Goal: Task Accomplishment & Management: Use online tool/utility

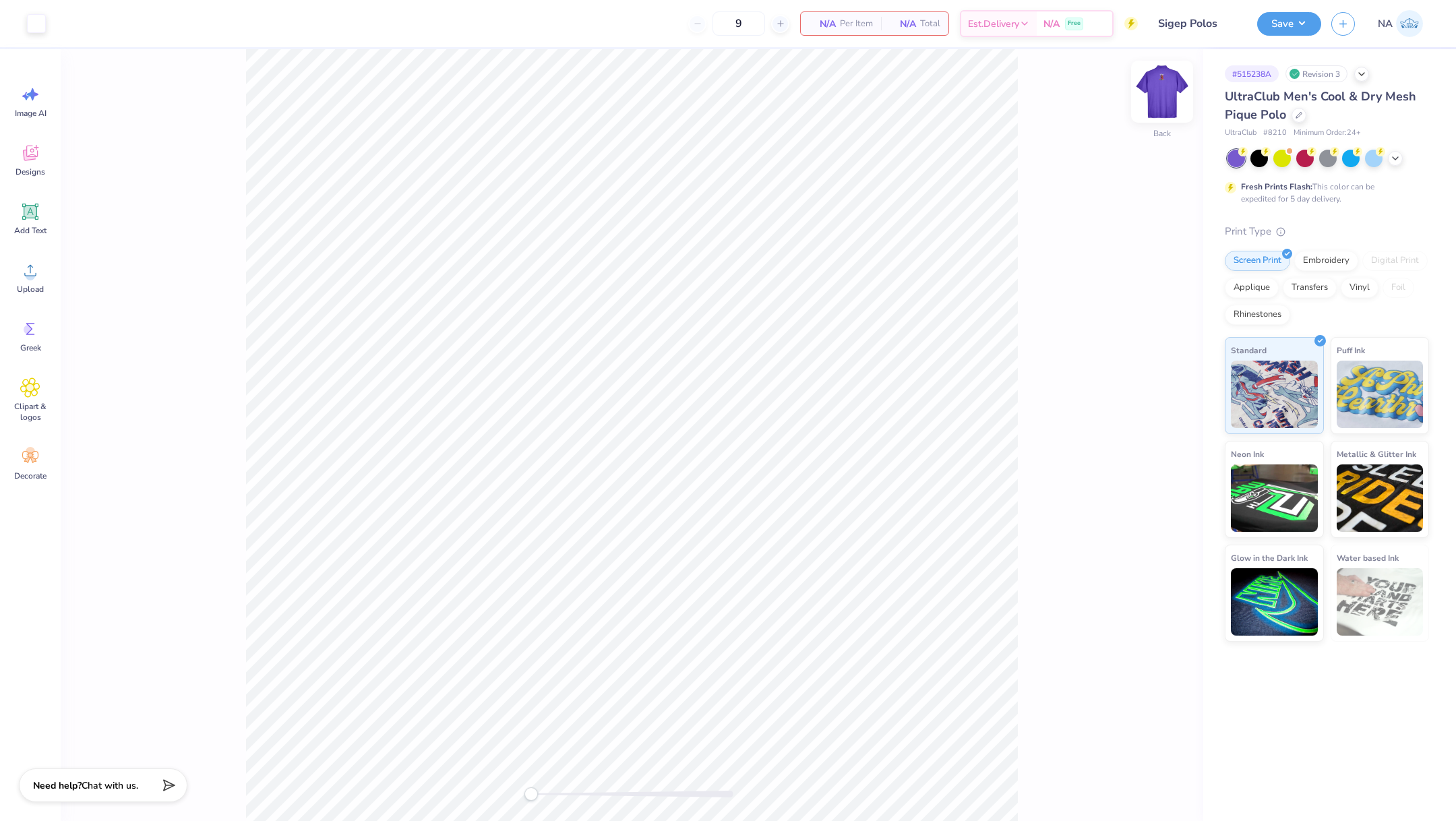
click at [1151, 83] on img at bounding box center [1162, 92] width 54 height 54
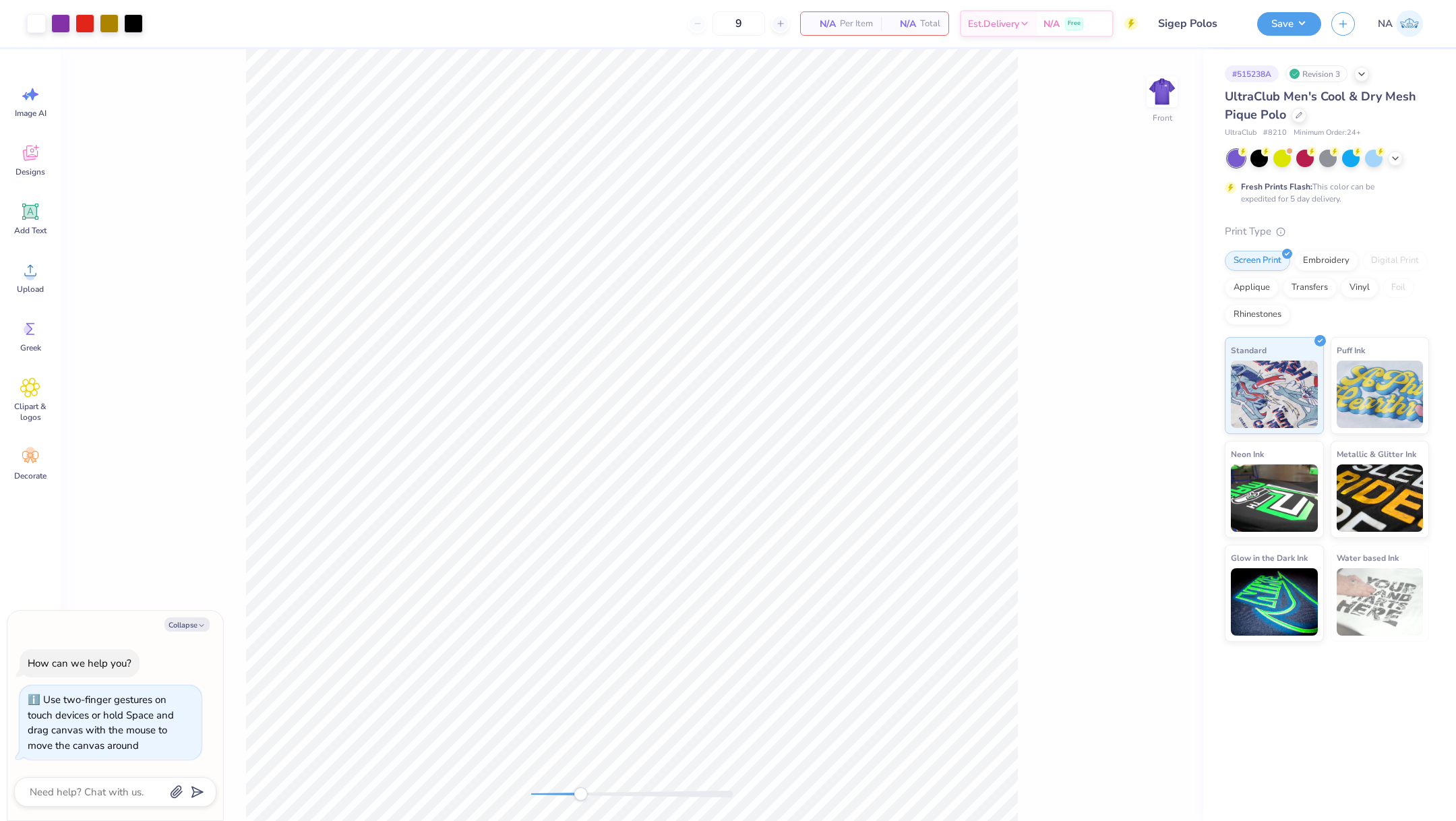
click at [581, 794] on div at bounding box center [632, 794] width 202 height 7
click at [133, 29] on div at bounding box center [133, 22] width 19 height 19
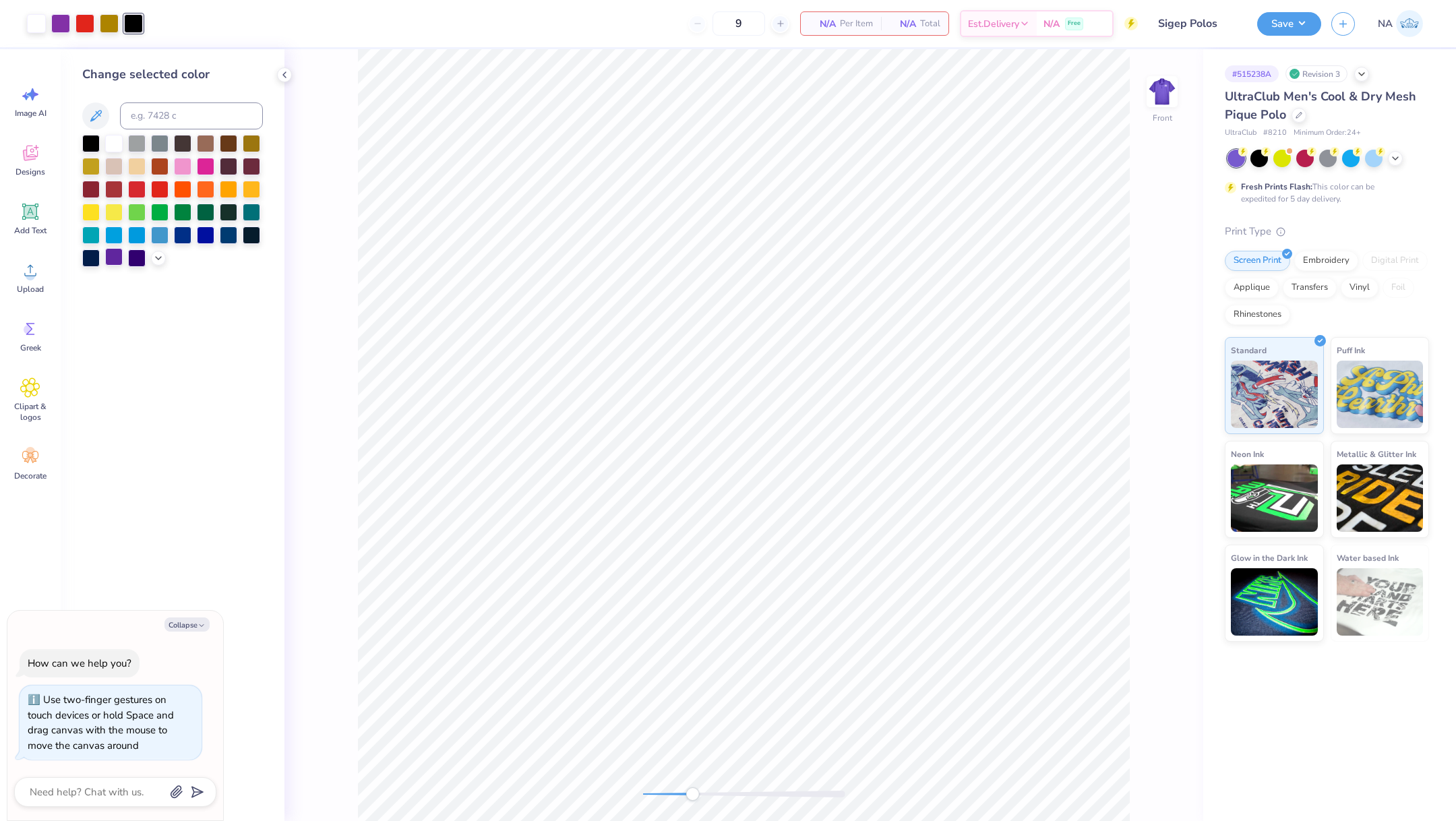
click at [110, 256] on div at bounding box center [114, 257] width 18 height 18
type textarea "x"
click at [202, 119] on input at bounding box center [192, 116] width 143 height 27
type input "527"
click at [1273, 25] on button "Save" at bounding box center [1289, 22] width 64 height 24
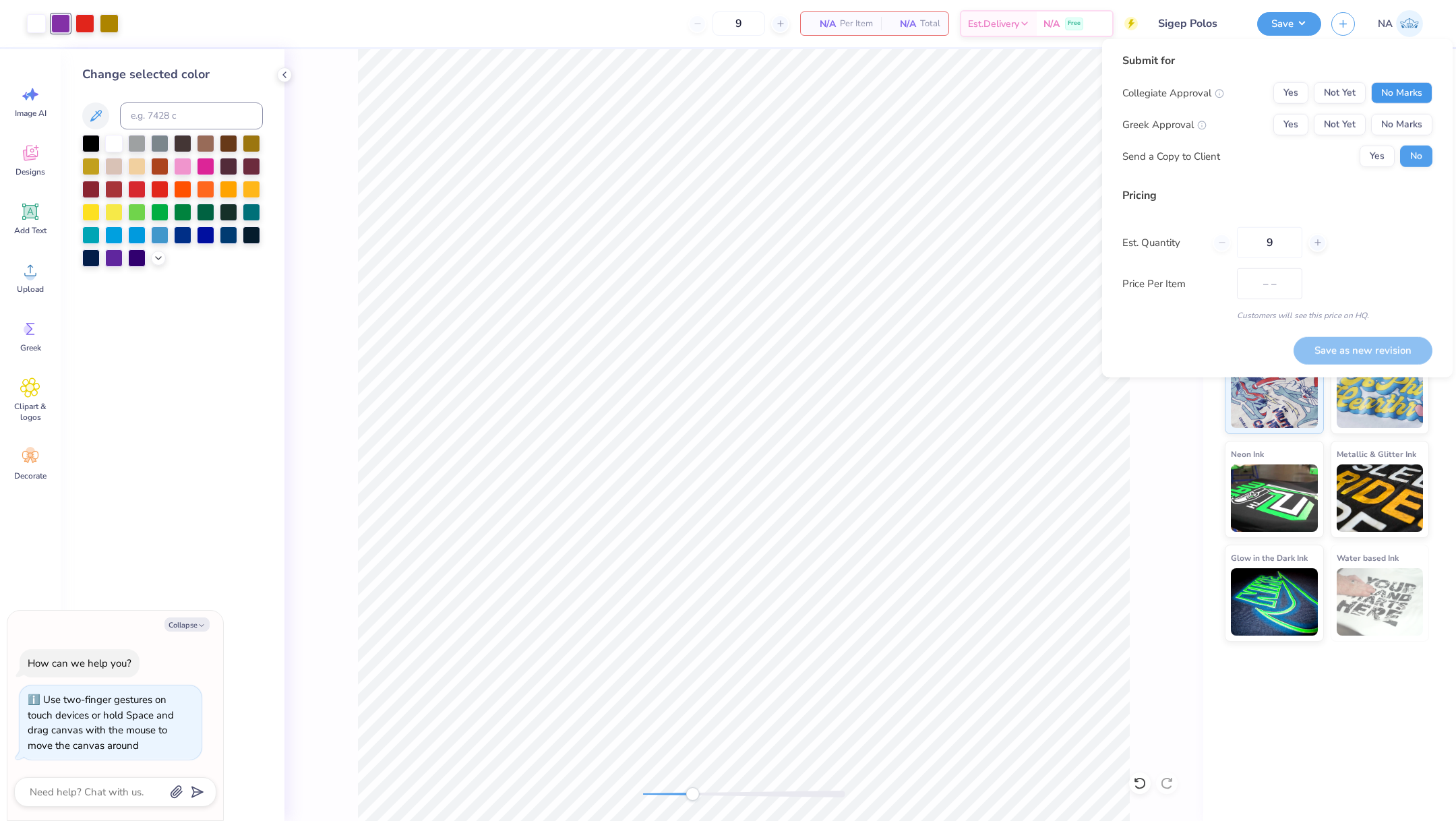
click at [1386, 93] on button "No Marks" at bounding box center [1401, 93] width 61 height 22
click at [1286, 121] on button "Yes" at bounding box center [1291, 124] width 35 height 22
click at [1366, 345] on button "Save as new revision" at bounding box center [1363, 350] width 139 height 28
type textarea "x"
type input "$80.71"
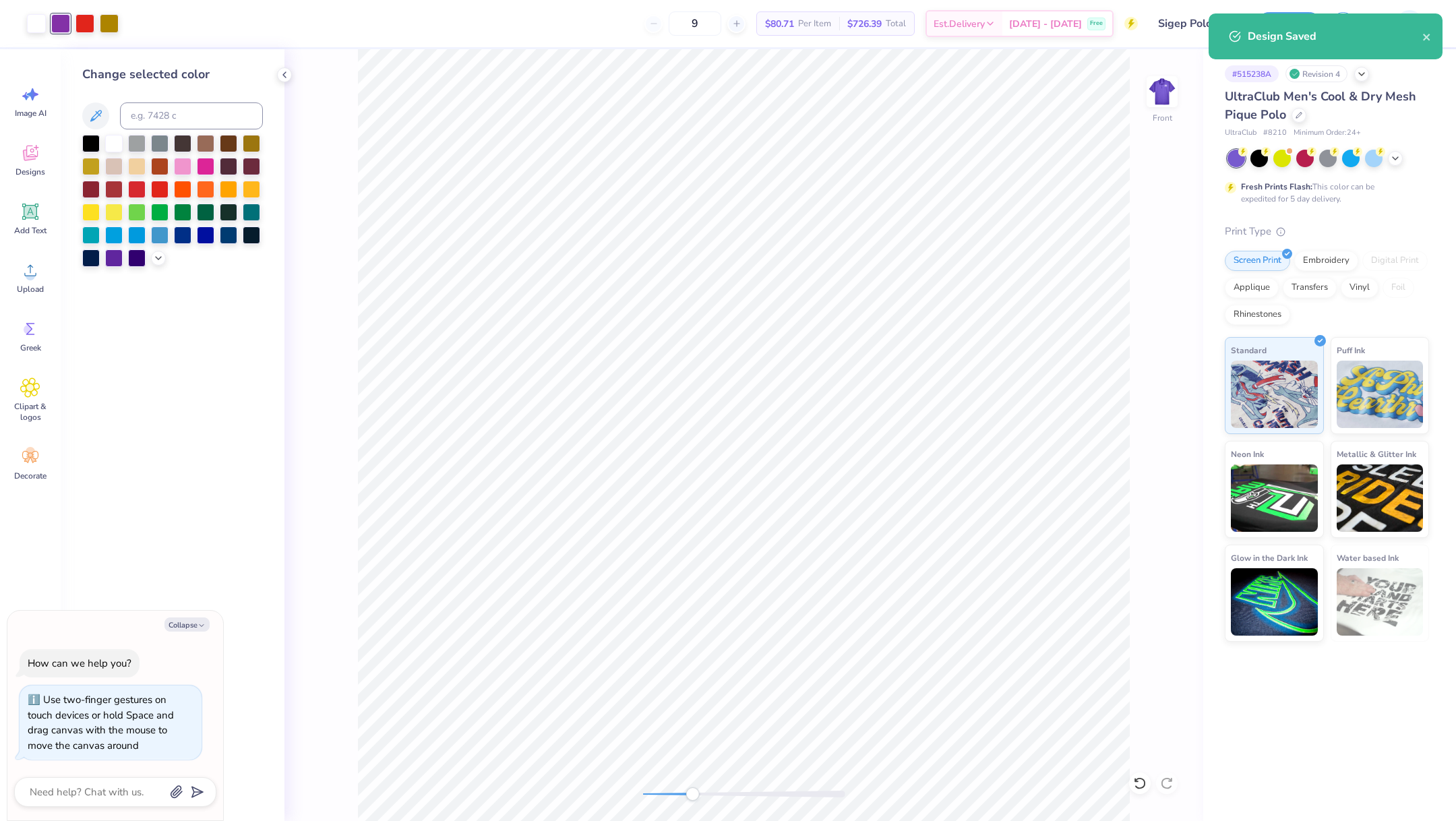
type textarea "x"
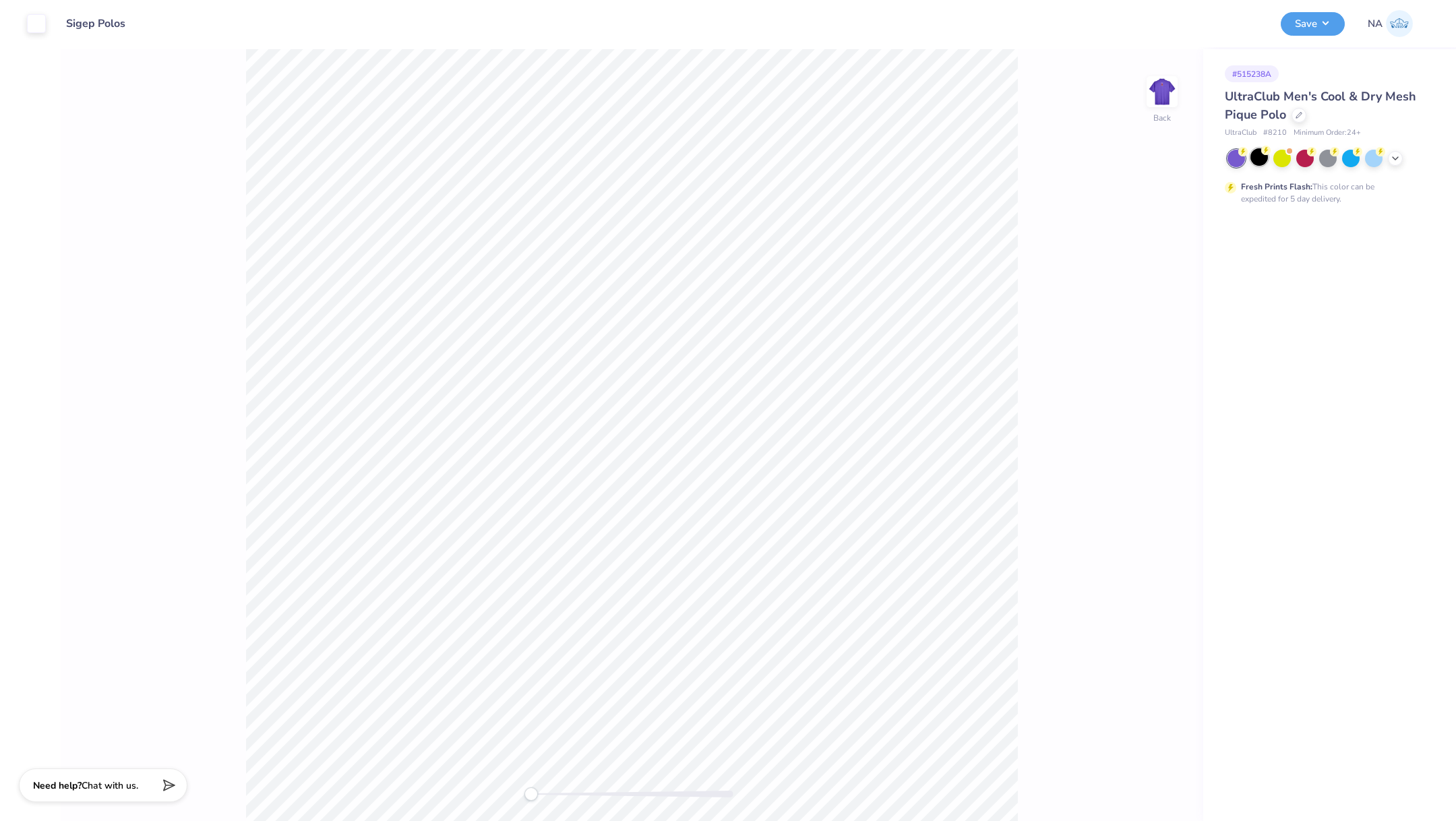
click at [1253, 160] on div at bounding box center [1259, 156] width 18 height 18
click at [1149, 115] on div "Back" at bounding box center [1162, 100] width 31 height 48
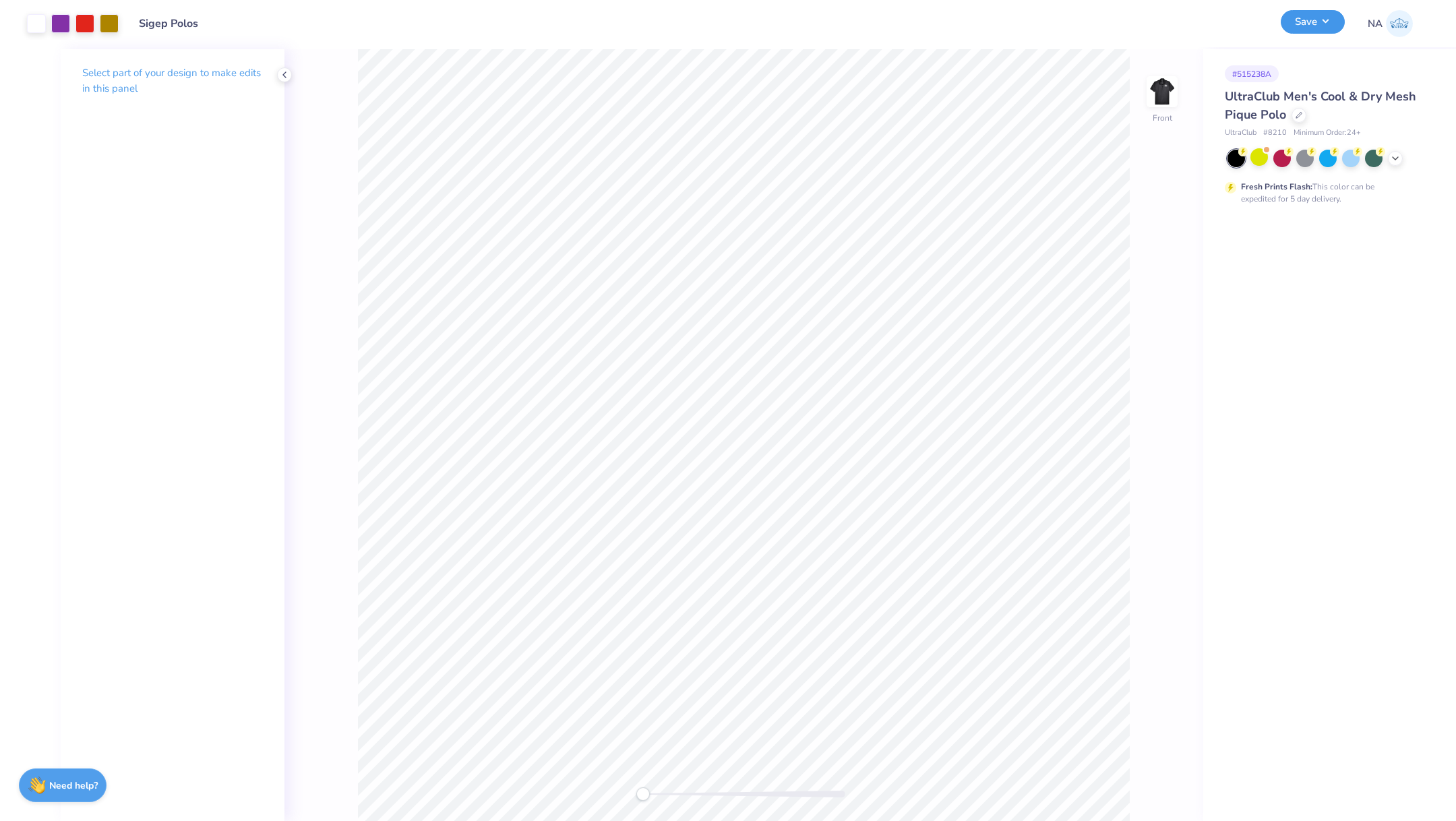
click at [1315, 21] on button "Save" at bounding box center [1313, 22] width 64 height 24
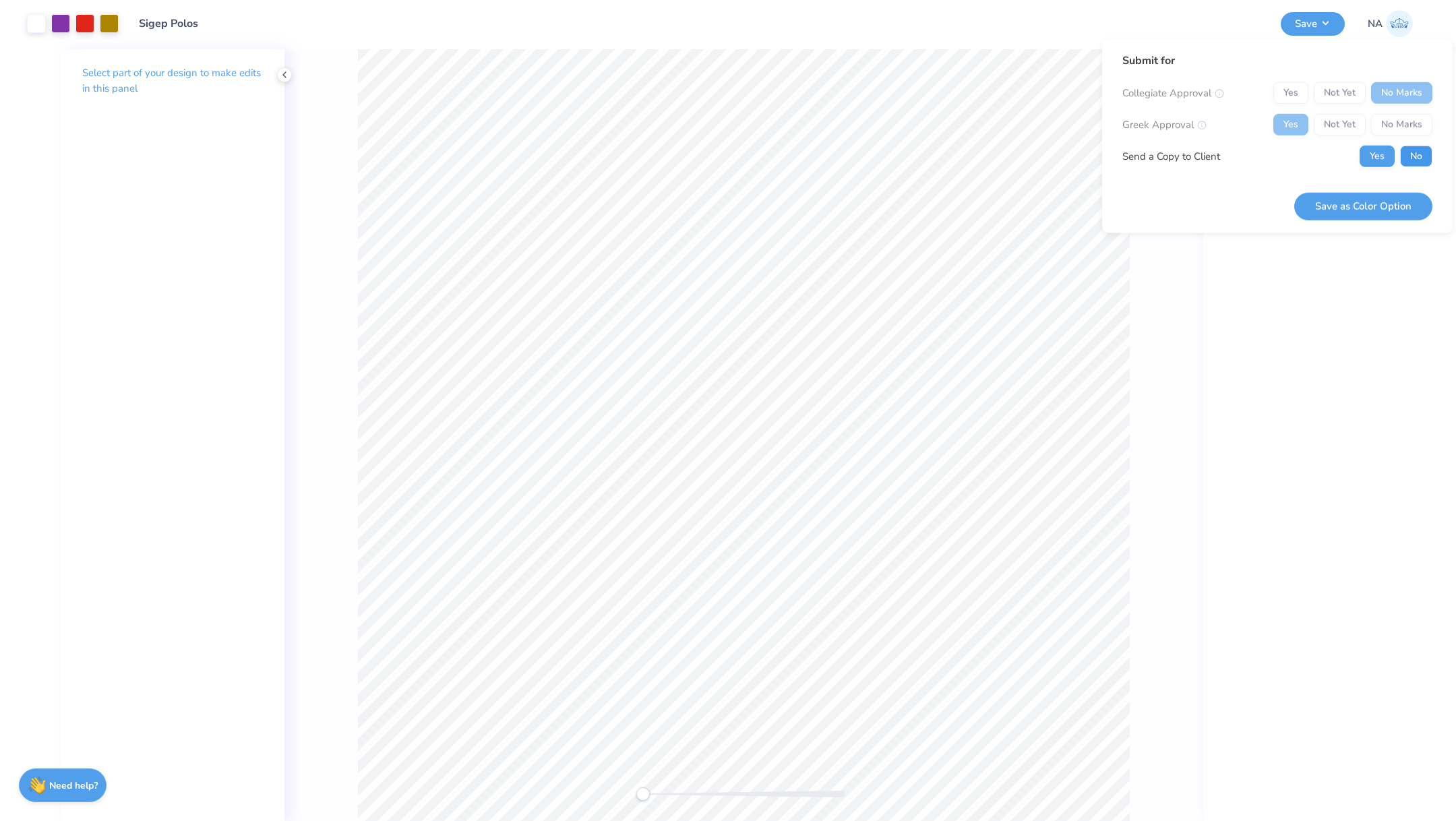
click at [1406, 151] on button "No" at bounding box center [1416, 156] width 32 height 22
click at [1376, 215] on button "Save as Color Option" at bounding box center [1363, 205] width 138 height 28
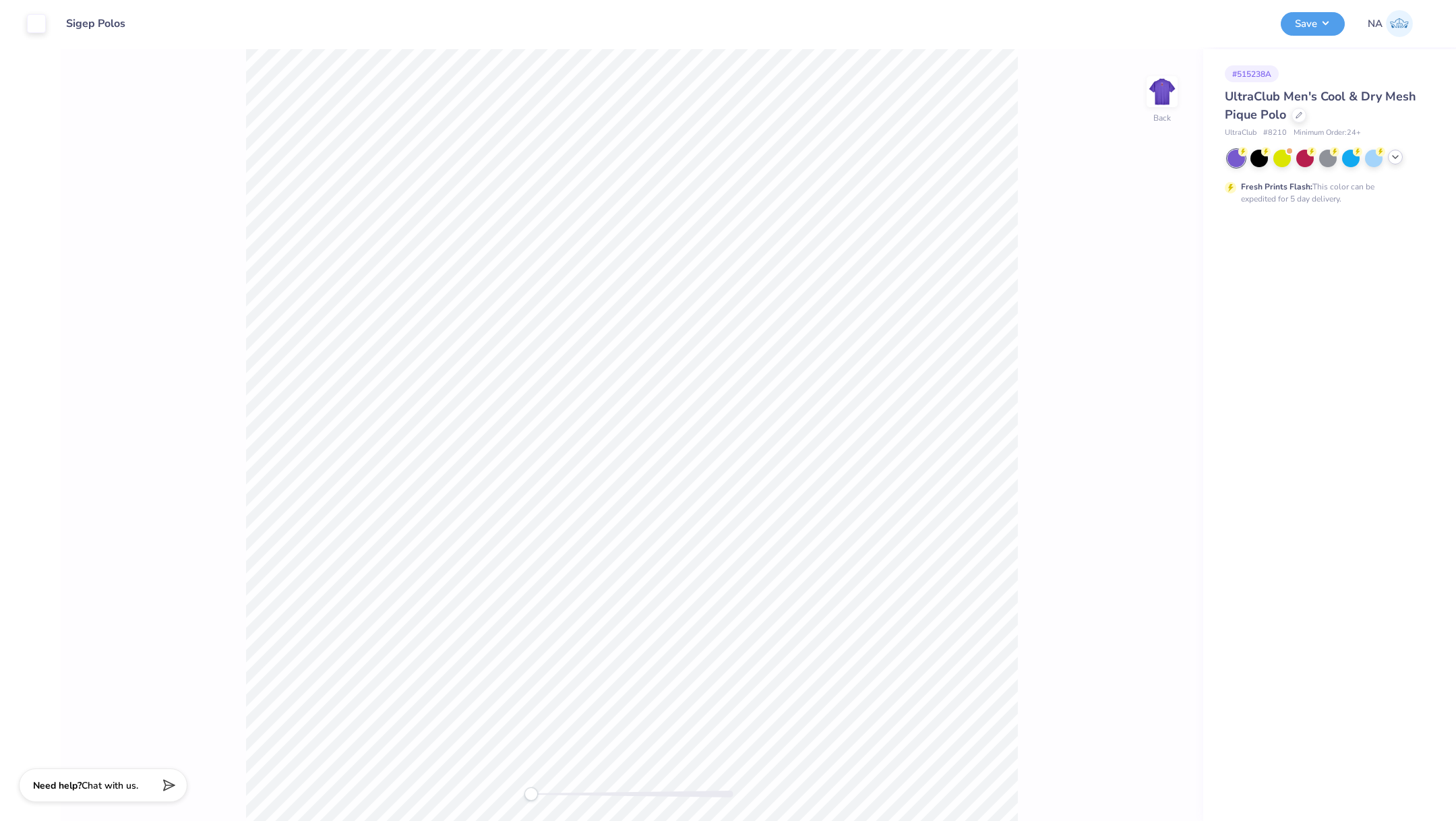
click at [1394, 161] on icon at bounding box center [1395, 156] width 11 height 11
click at [1280, 208] on div at bounding box center [1282, 203] width 18 height 18
click at [34, 34] on div "Art colors" at bounding box center [23, 24] width 45 height 47
click at [38, 24] on div at bounding box center [36, 22] width 19 height 19
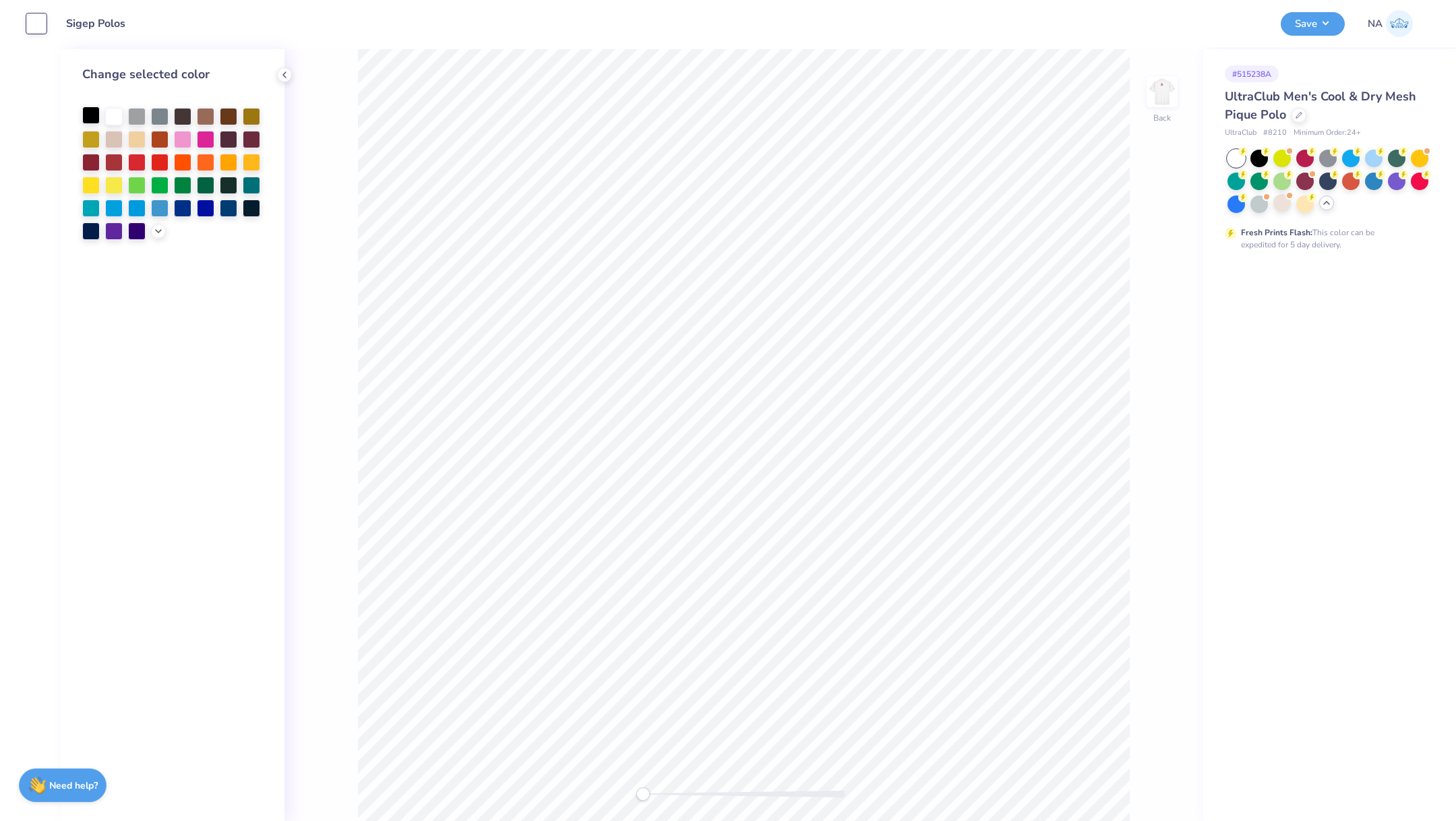
click at [93, 116] on div at bounding box center [91, 115] width 18 height 18
click at [1159, 106] on img at bounding box center [1162, 92] width 54 height 54
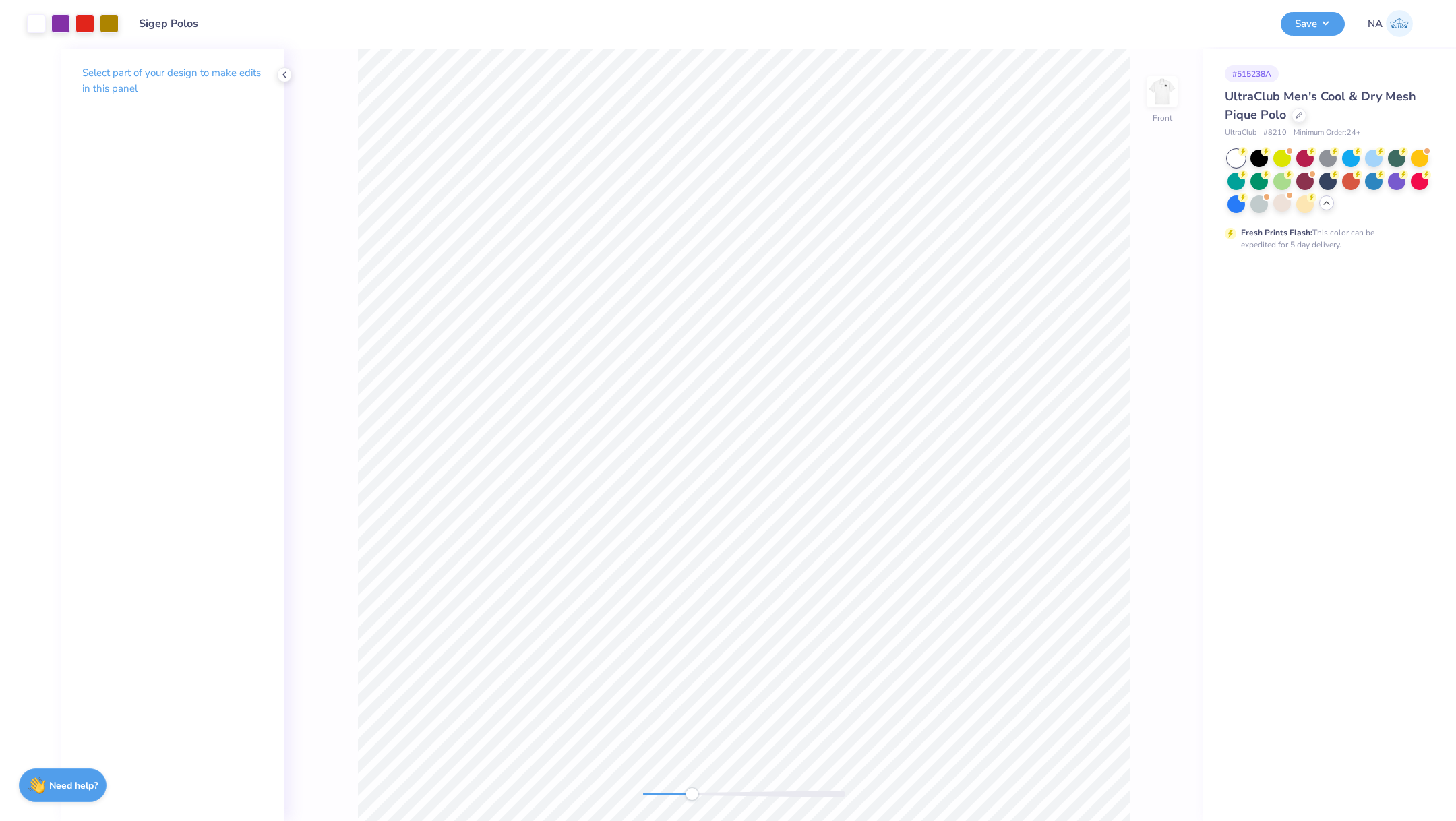
click at [692, 792] on div at bounding box center [744, 794] width 202 height 7
click at [720, 794] on div at bounding box center [744, 794] width 202 height 7
click at [62, 24] on div at bounding box center [61, 22] width 19 height 19
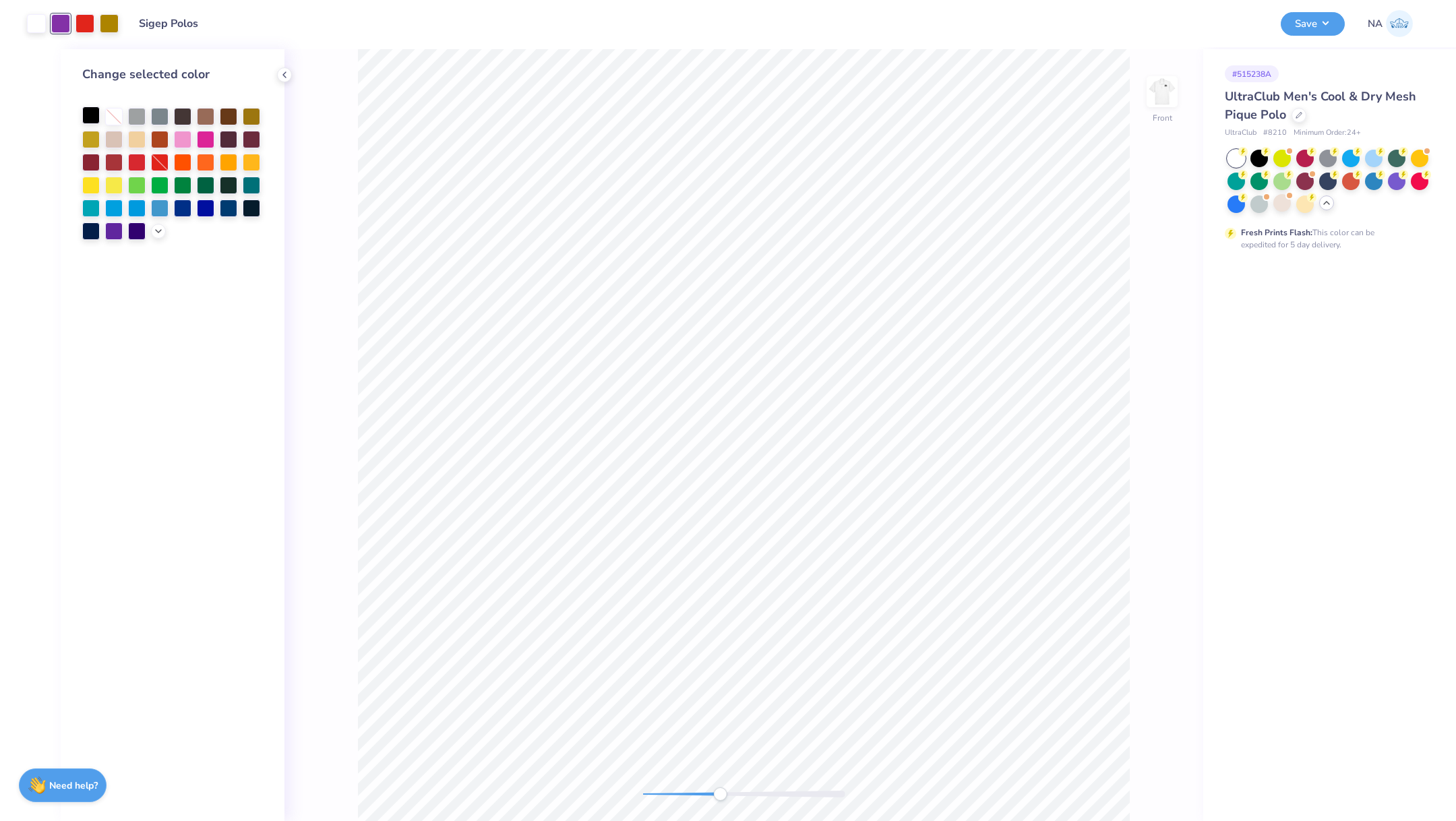
click at [88, 111] on div at bounding box center [91, 115] width 18 height 18
click at [629, 793] on div "Front" at bounding box center [744, 434] width 919 height 771
click at [1142, 773] on div at bounding box center [1140, 783] width 22 height 22
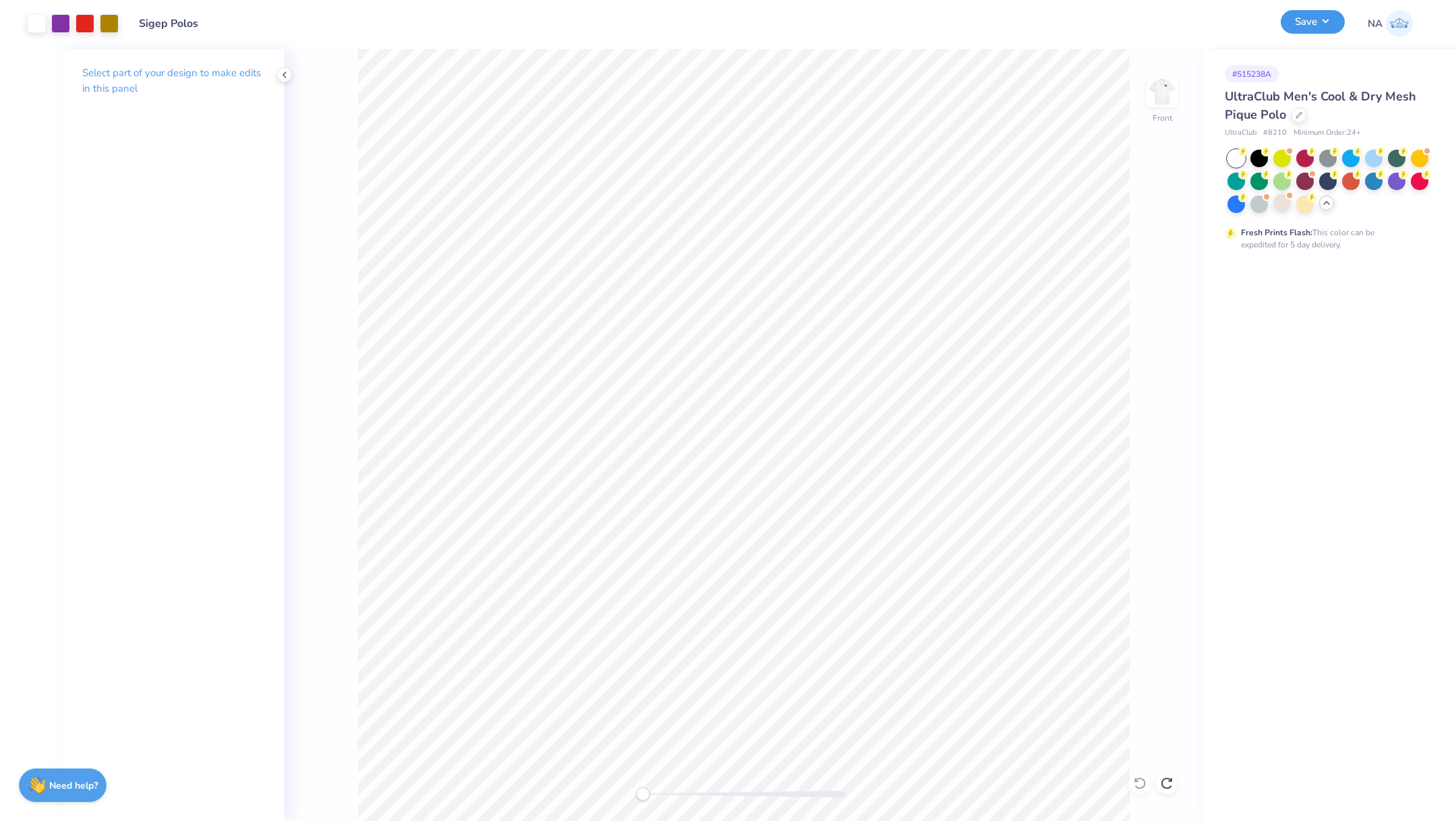
click at [1308, 21] on button "Save" at bounding box center [1313, 22] width 64 height 24
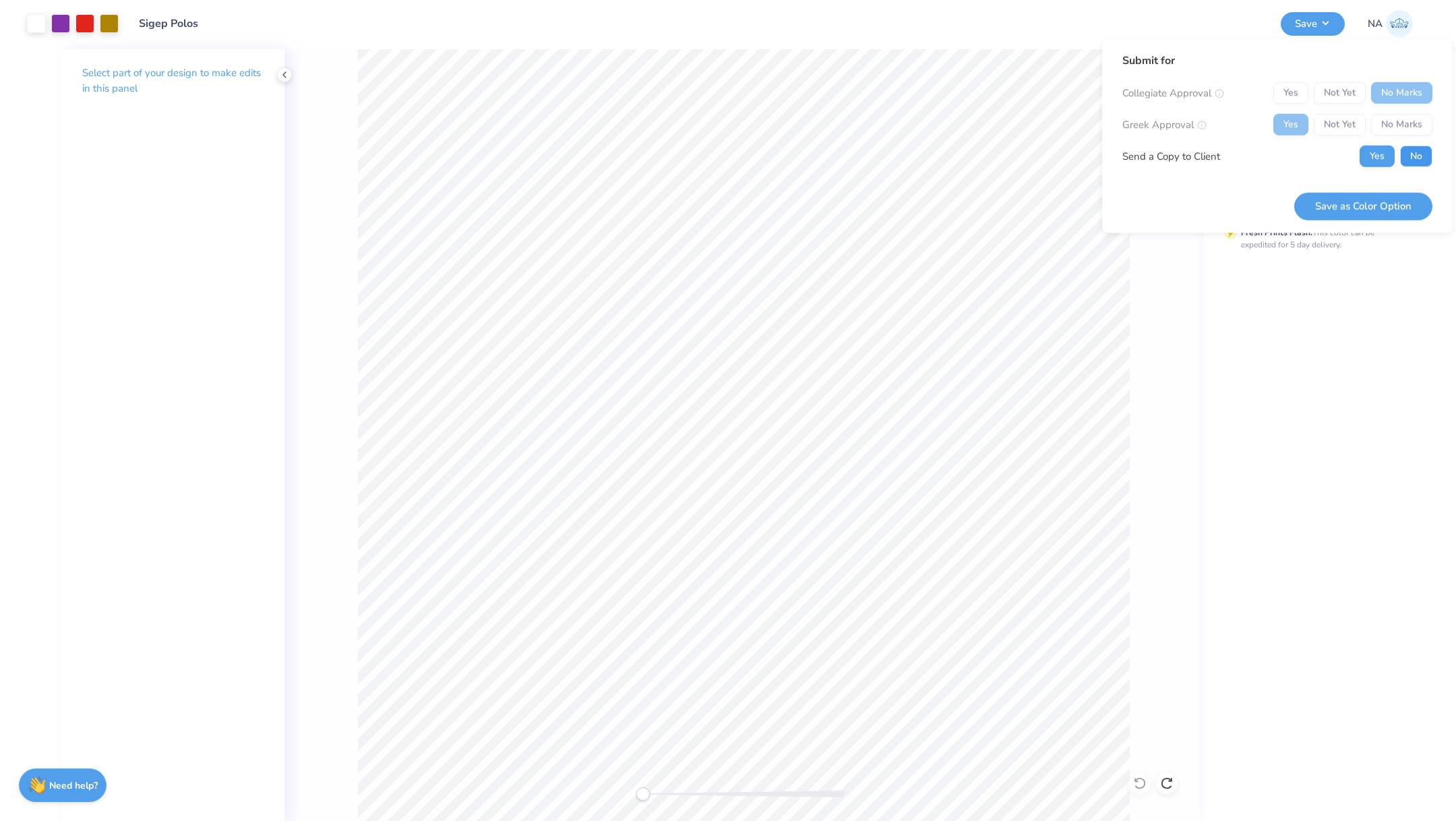
click at [1405, 160] on button "No" at bounding box center [1416, 156] width 32 height 22
click at [1367, 199] on button "Save as Color Option" at bounding box center [1363, 205] width 138 height 28
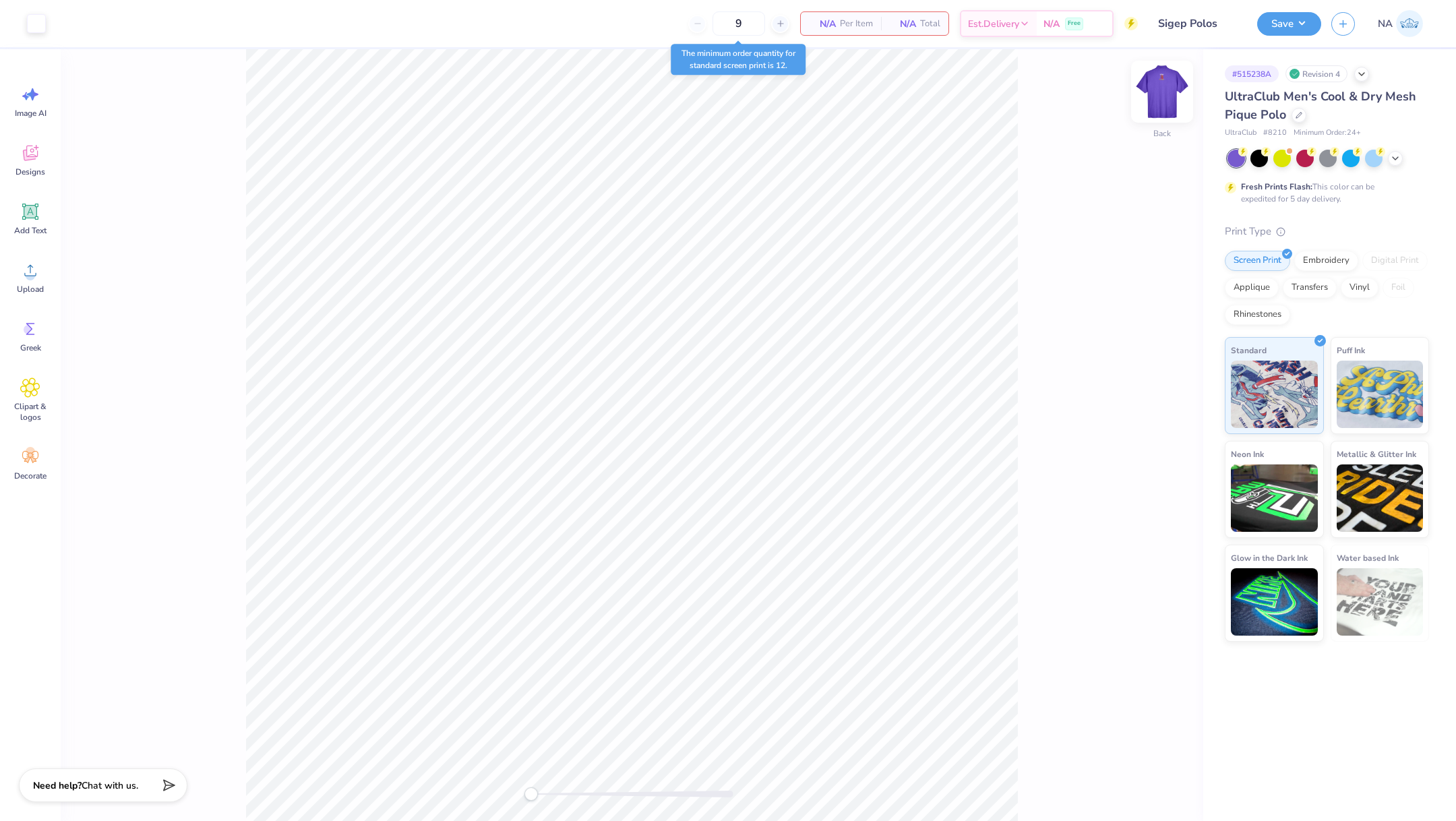
click at [1156, 114] on img at bounding box center [1162, 92] width 54 height 54
click at [574, 789] on div at bounding box center [632, 794] width 202 height 13
click at [64, 21] on div at bounding box center [61, 22] width 19 height 19
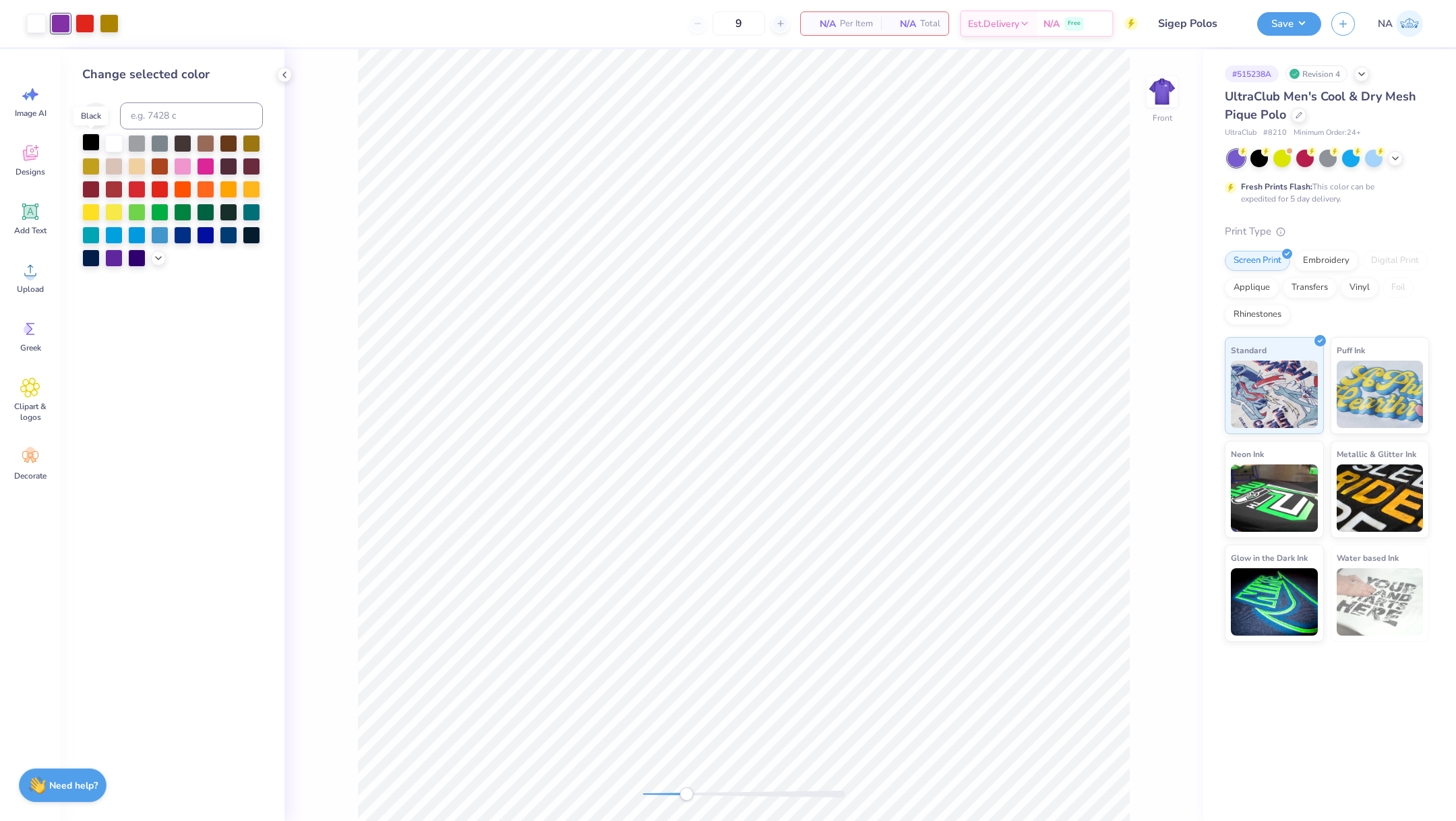
click at [87, 147] on div at bounding box center [91, 142] width 18 height 18
click at [608, 792] on div "Front" at bounding box center [744, 434] width 919 height 771
click at [1150, 109] on img at bounding box center [1162, 92] width 54 height 54
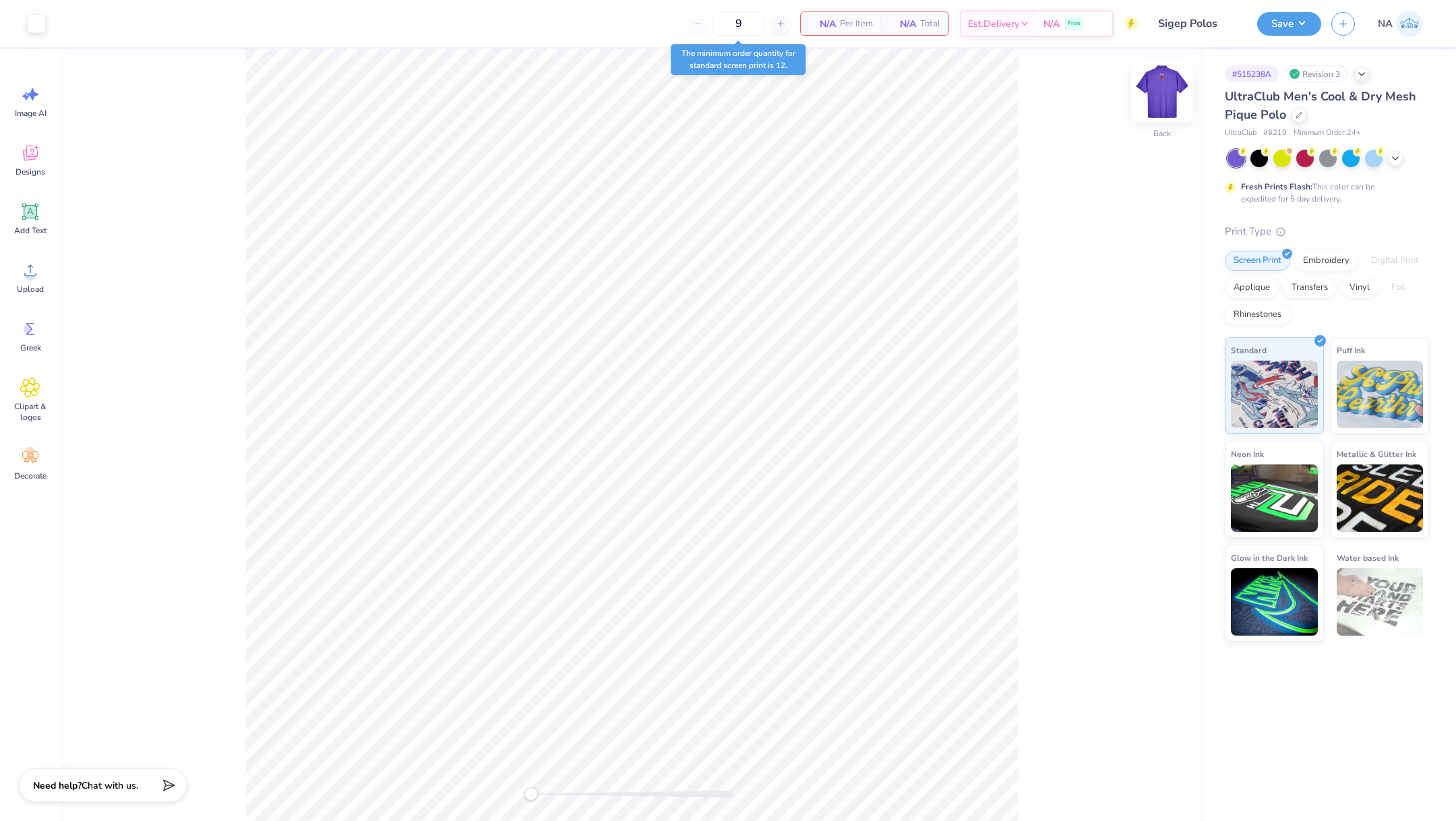
click at [1168, 103] on img at bounding box center [1162, 92] width 54 height 54
click at [63, 24] on div at bounding box center [61, 22] width 19 height 19
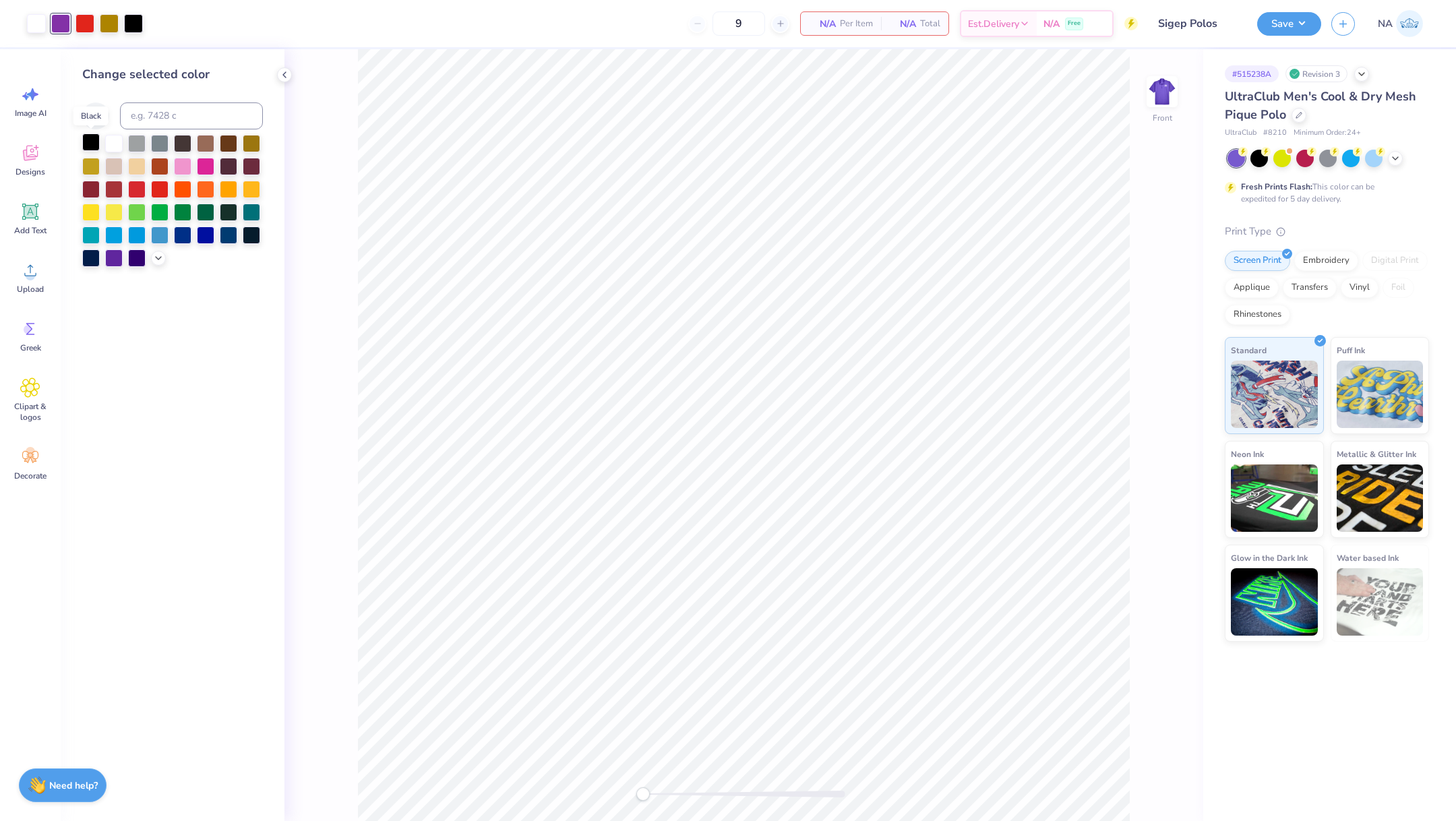
click at [83, 139] on div at bounding box center [91, 142] width 18 height 18
click at [1155, 106] on div at bounding box center [1162, 92] width 62 height 62
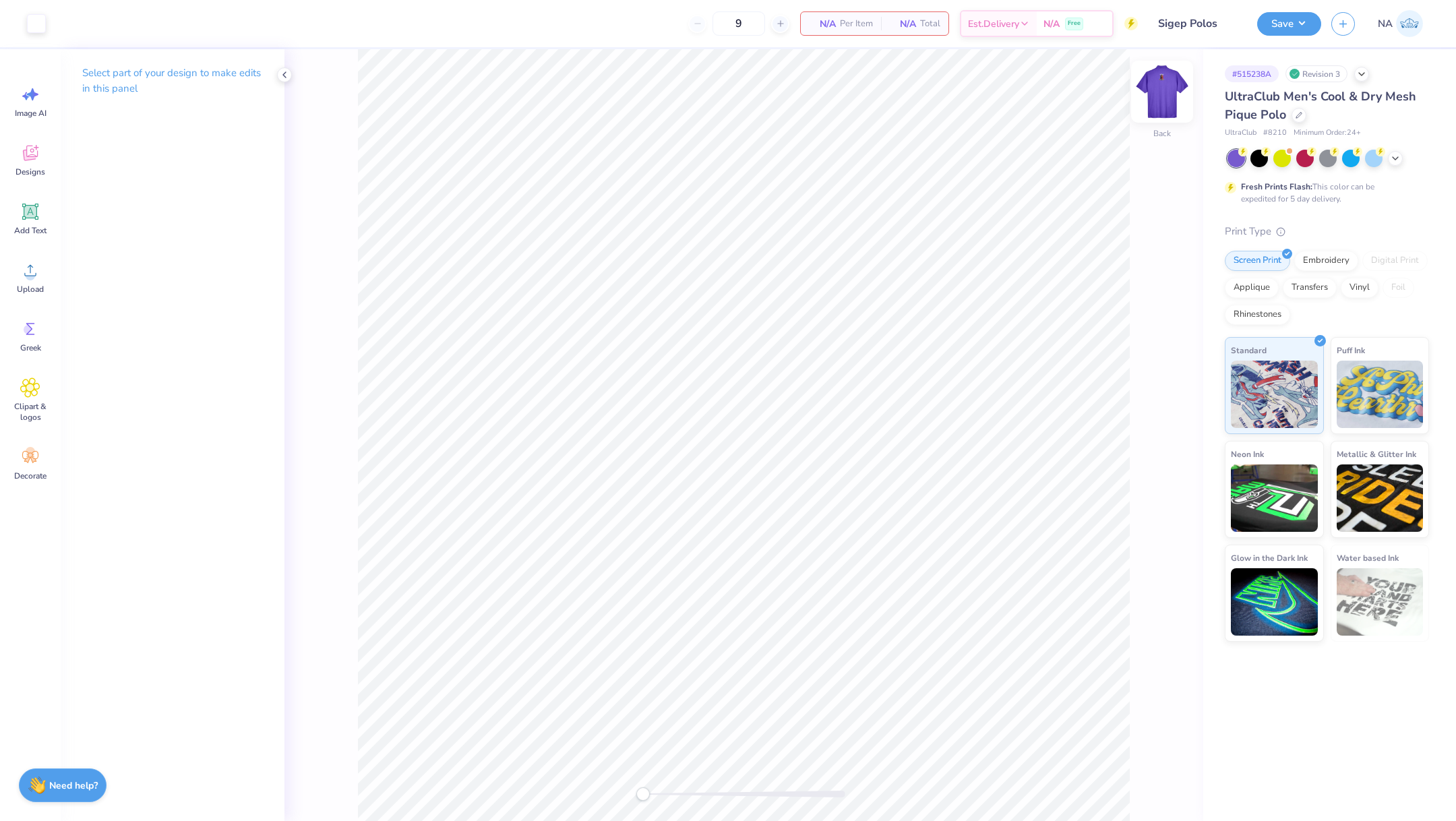
click at [1167, 92] on img at bounding box center [1162, 92] width 54 height 54
click at [1303, 22] on button "Save" at bounding box center [1289, 22] width 64 height 24
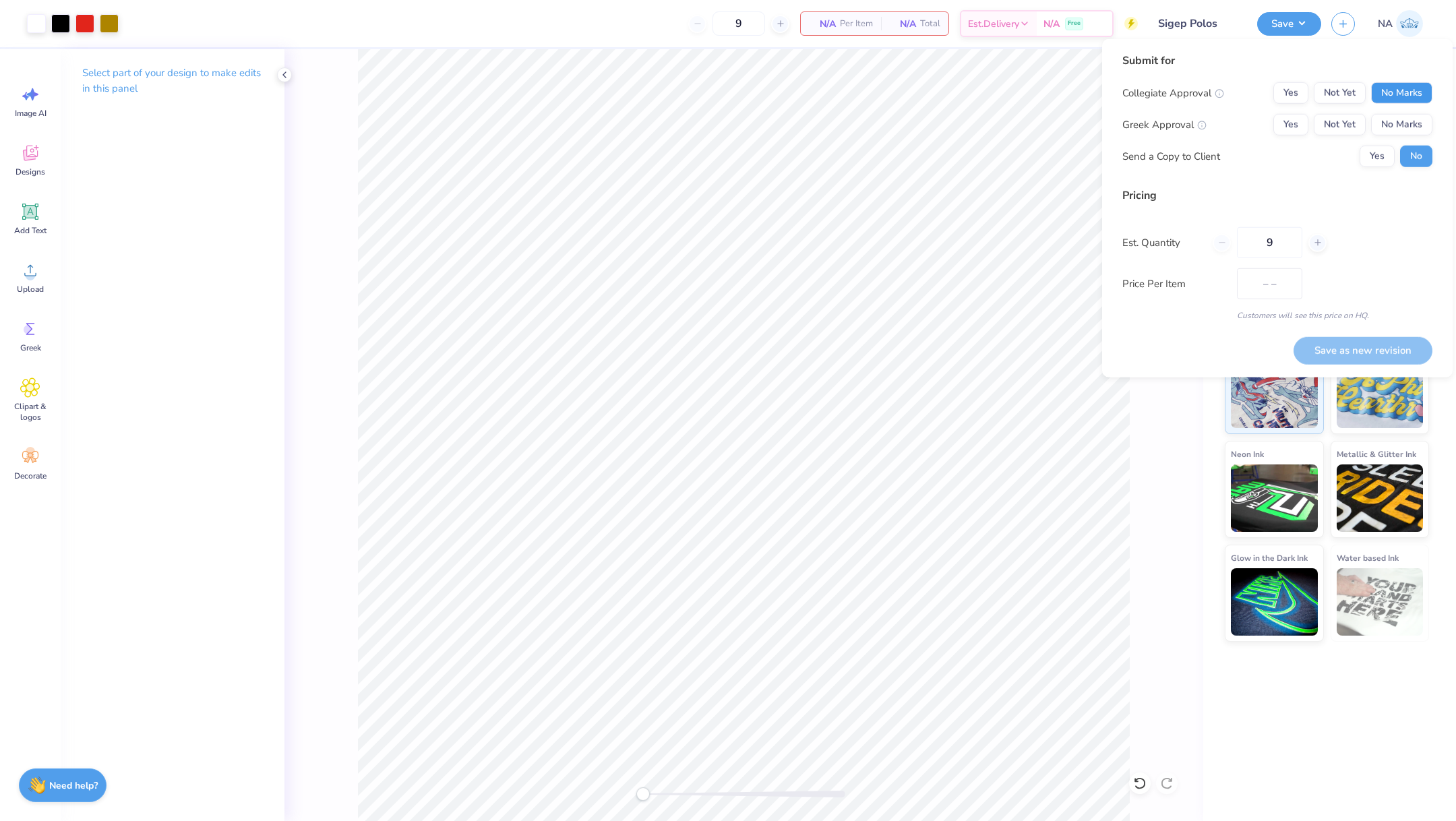
click at [1406, 87] on button "No Marks" at bounding box center [1401, 93] width 61 height 22
click at [1303, 119] on button "Yes" at bounding box center [1291, 124] width 35 height 22
click at [1358, 347] on button "Save as new revision" at bounding box center [1363, 350] width 139 height 28
type input "$80.71"
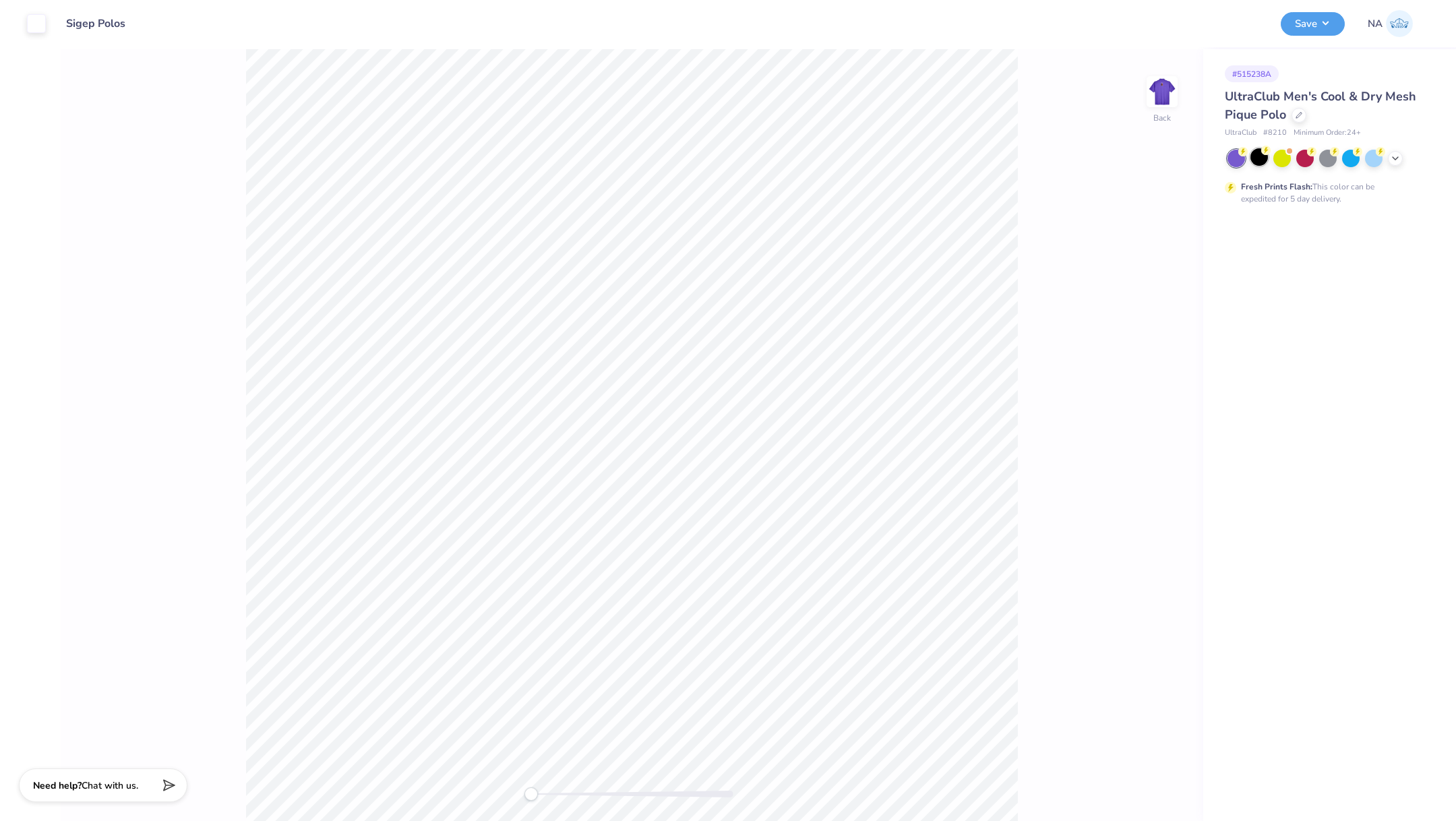
click at [1264, 155] on div at bounding box center [1259, 156] width 18 height 18
click at [1171, 90] on img at bounding box center [1162, 92] width 54 height 54
click at [1328, 28] on button "Save" at bounding box center [1313, 22] width 64 height 24
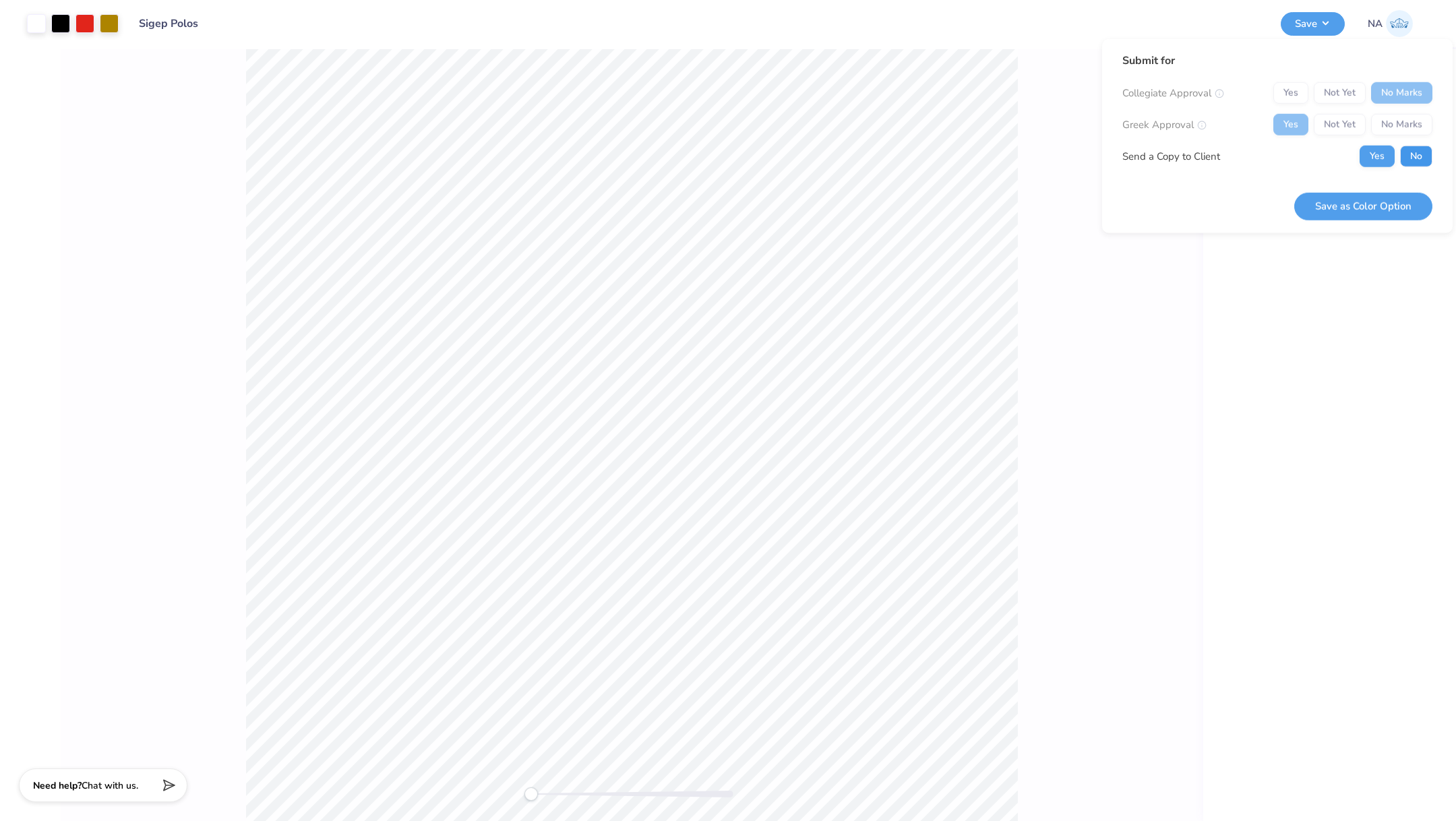
click at [1407, 156] on button "No" at bounding box center [1416, 156] width 32 height 22
click at [1388, 212] on button "Save as Color Option" at bounding box center [1363, 205] width 138 height 28
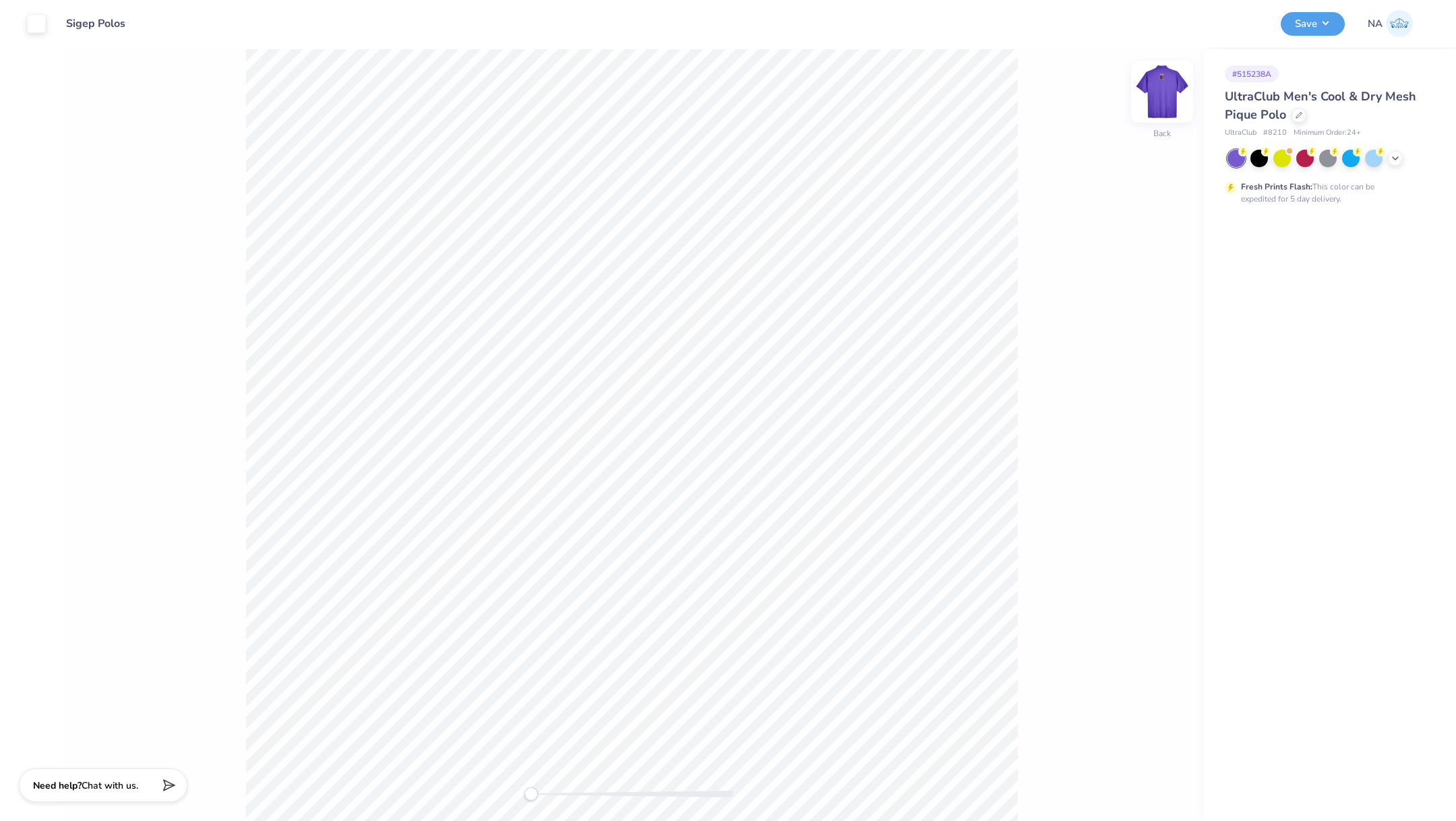
click at [1164, 105] on img at bounding box center [1162, 92] width 54 height 54
click at [1390, 159] on icon at bounding box center [1395, 156] width 11 height 11
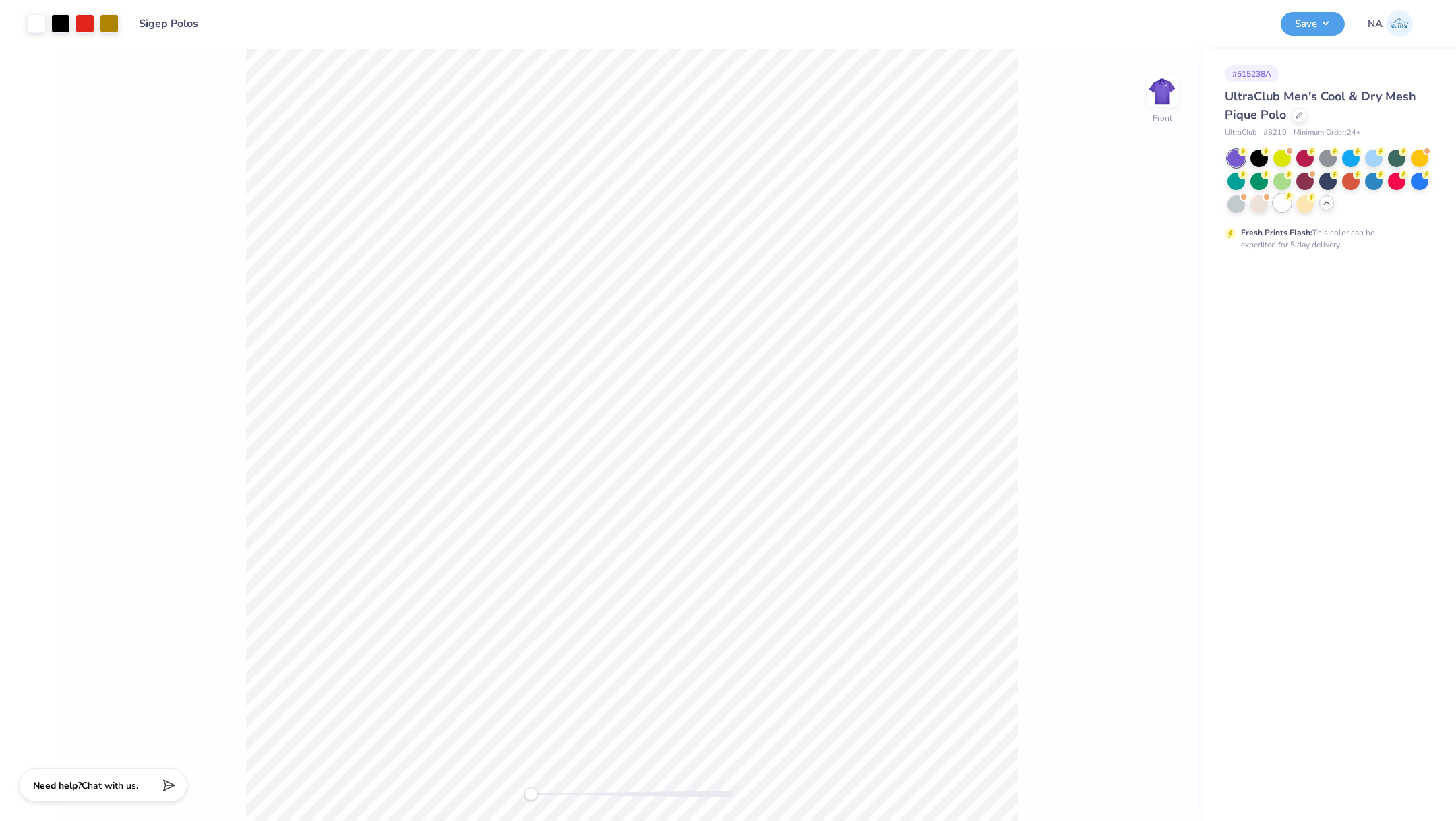
click at [1286, 198] on circle at bounding box center [1289, 195] width 9 height 9
click at [1307, 25] on button "Save" at bounding box center [1313, 22] width 64 height 24
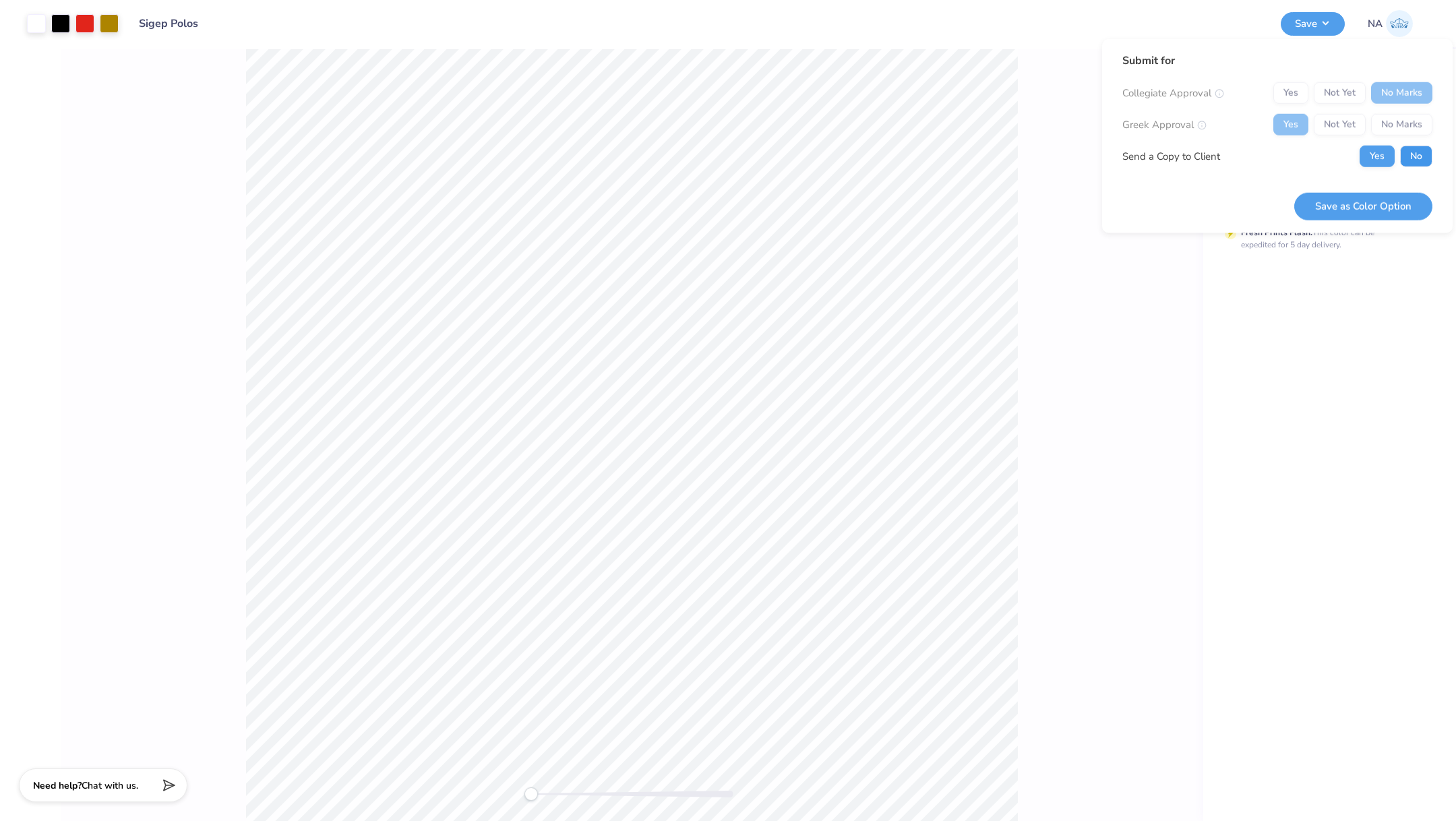
click at [1410, 151] on button "No" at bounding box center [1416, 156] width 32 height 22
click at [1331, 199] on button "Save as Color Option" at bounding box center [1363, 205] width 138 height 28
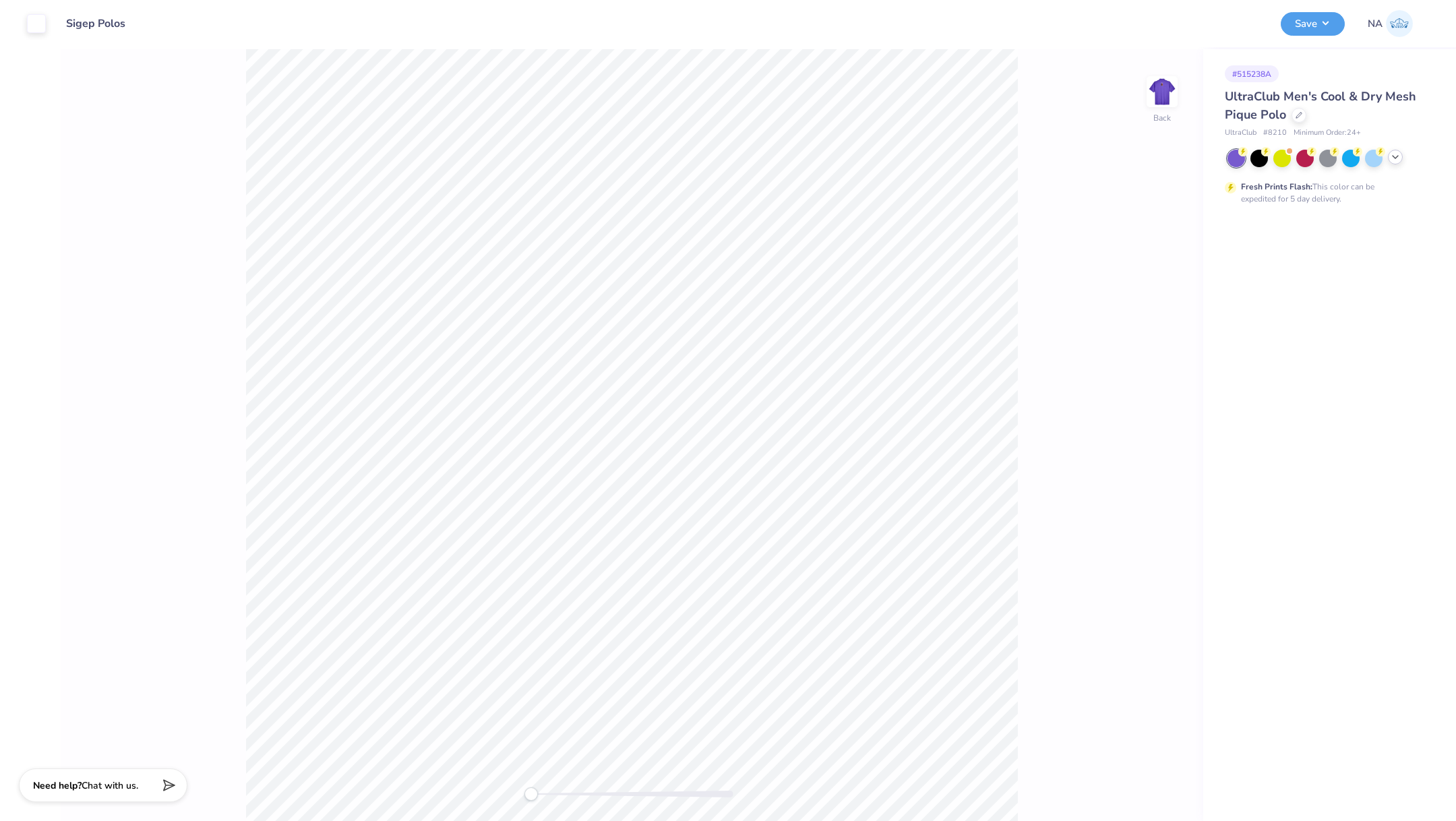
click at [1394, 157] on icon at bounding box center [1395, 156] width 11 height 11
click at [1278, 209] on div at bounding box center [1282, 203] width 18 height 18
click at [32, 31] on div at bounding box center [36, 22] width 19 height 19
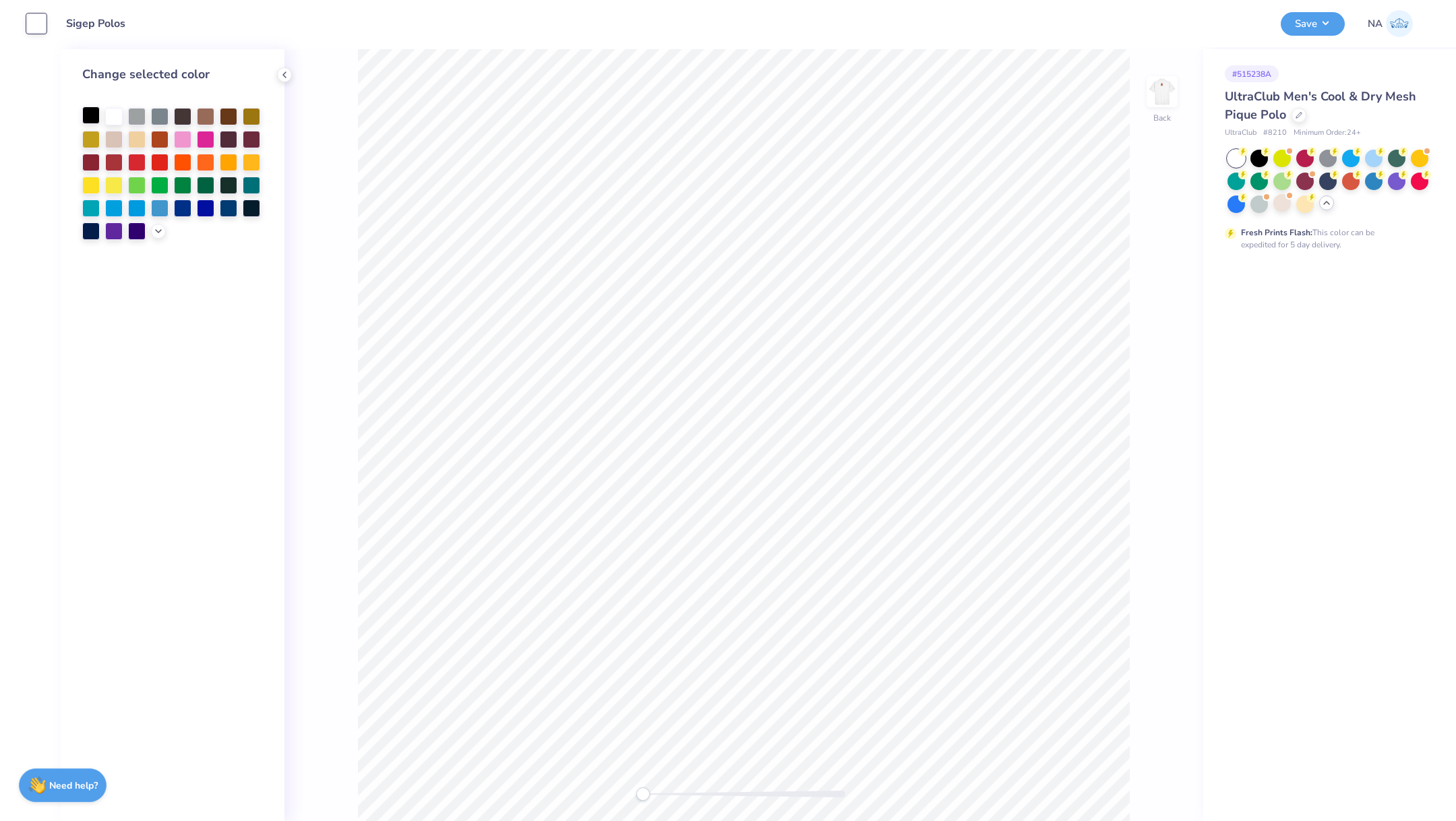
click at [90, 119] on div at bounding box center [91, 115] width 18 height 18
click at [1303, 26] on button "Save" at bounding box center [1313, 22] width 64 height 24
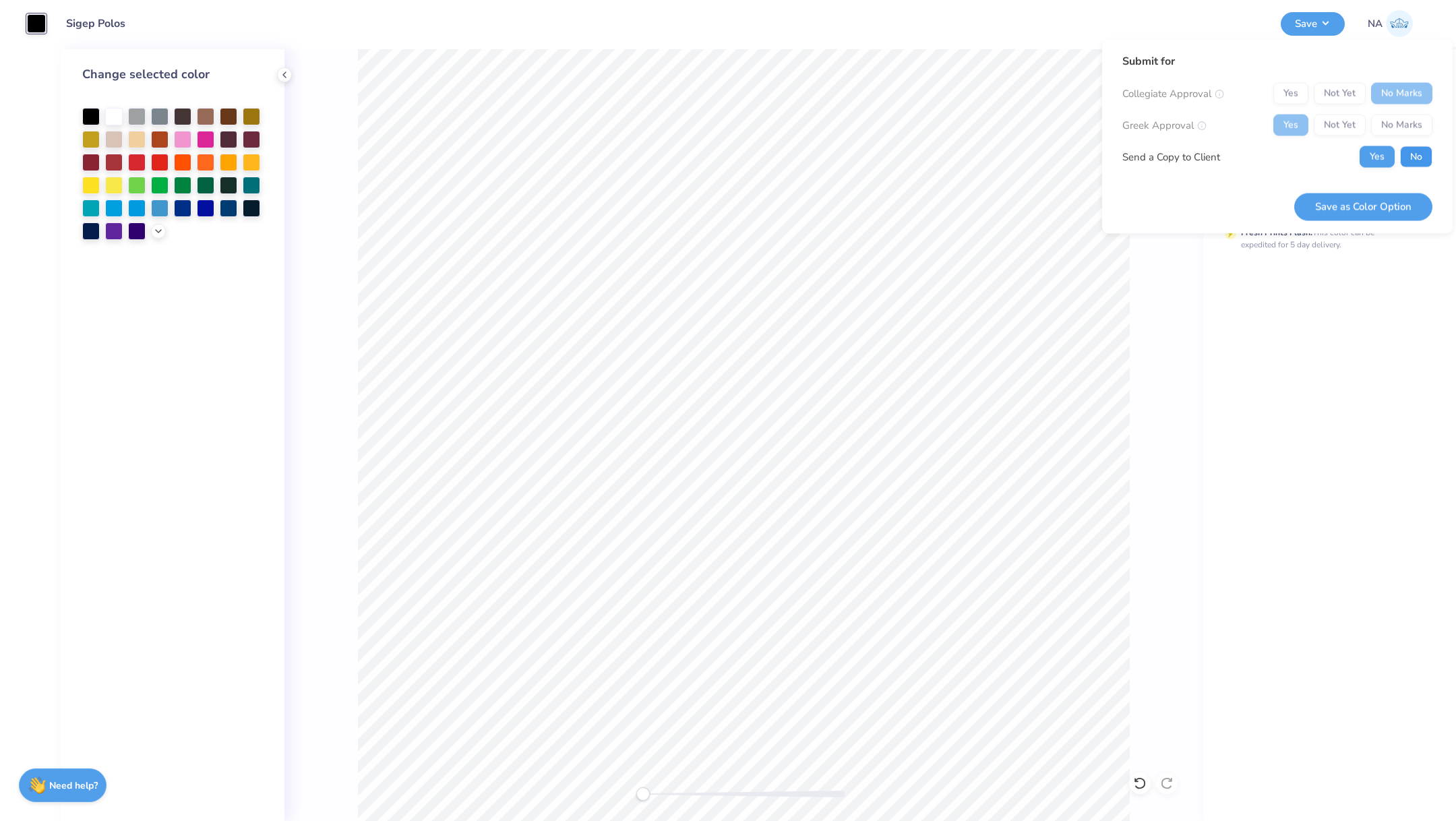
click at [1403, 161] on button "No" at bounding box center [1416, 157] width 32 height 22
click at [1331, 215] on button "Save as Color Option" at bounding box center [1363, 206] width 138 height 28
